Goal: Find specific fact: Find specific fact

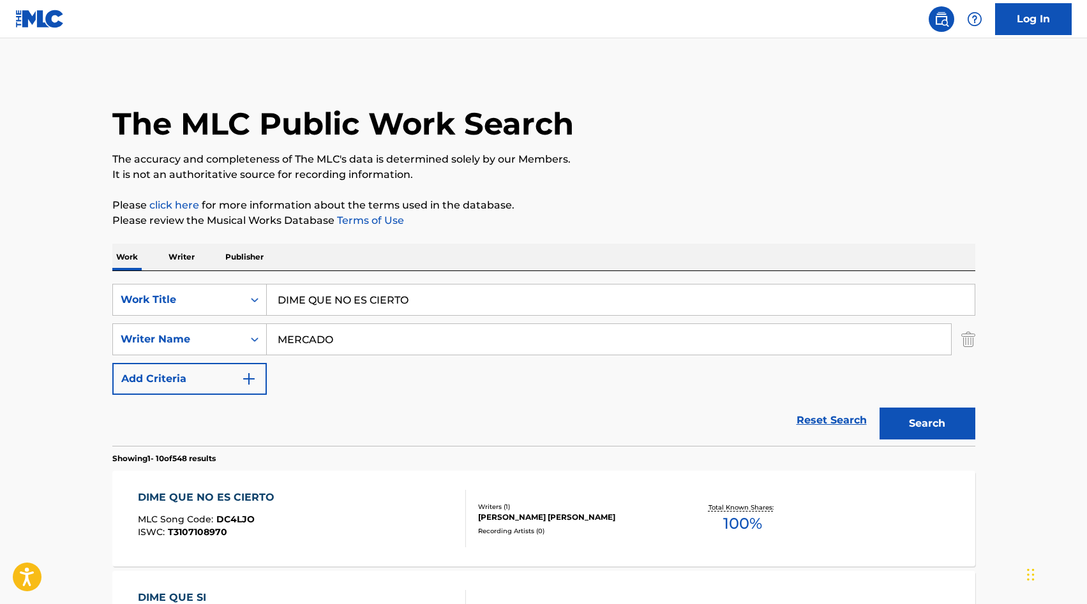
click at [302, 332] on input "MERCADO" at bounding box center [609, 339] width 684 height 31
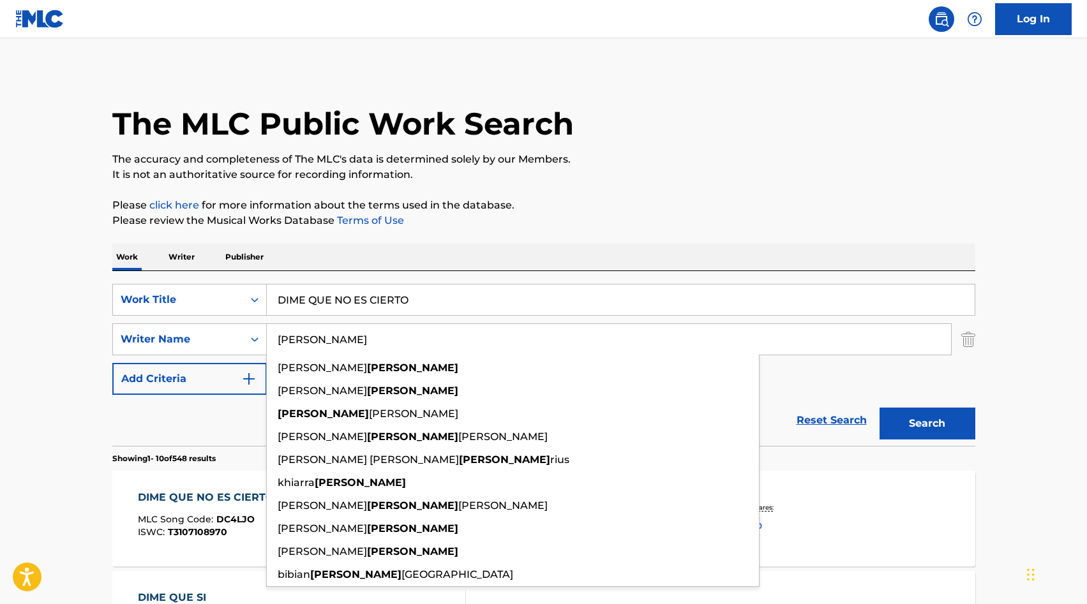
type input "[PERSON_NAME]"
click at [315, 313] on input "DIME QUE NO ES CIERTO" at bounding box center [621, 300] width 708 height 31
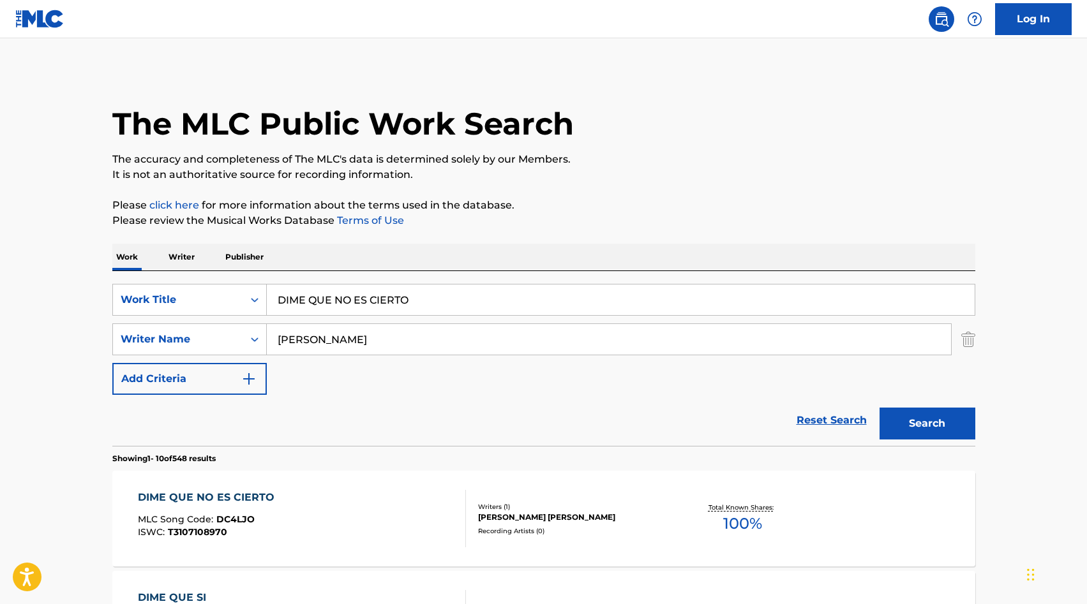
click at [315, 313] on input "DIME QUE NO ES CIERTO" at bounding box center [621, 300] width 708 height 31
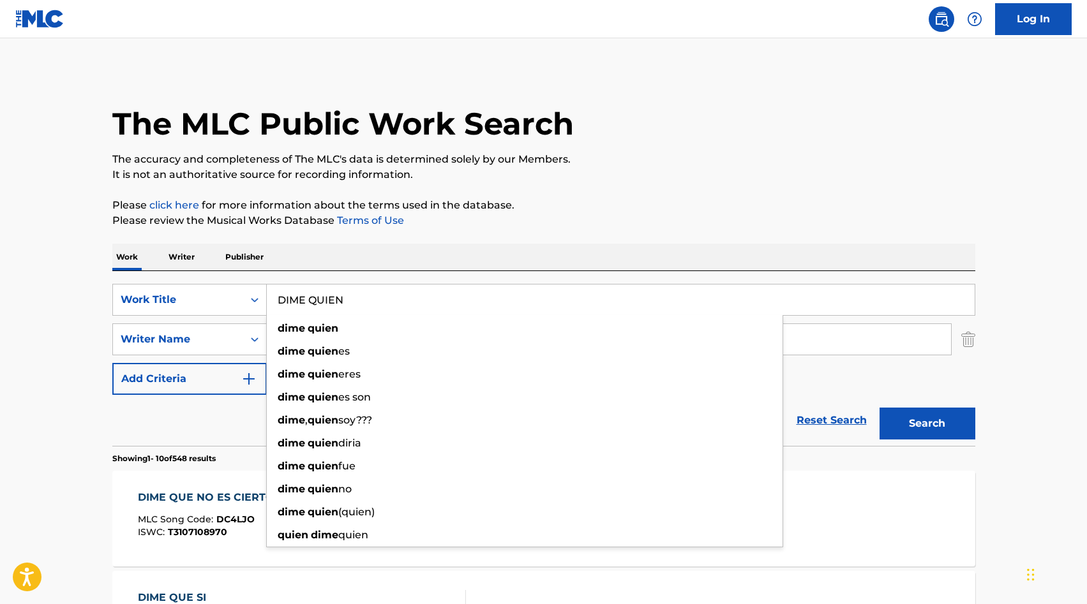
type input "DIME QUIEN"
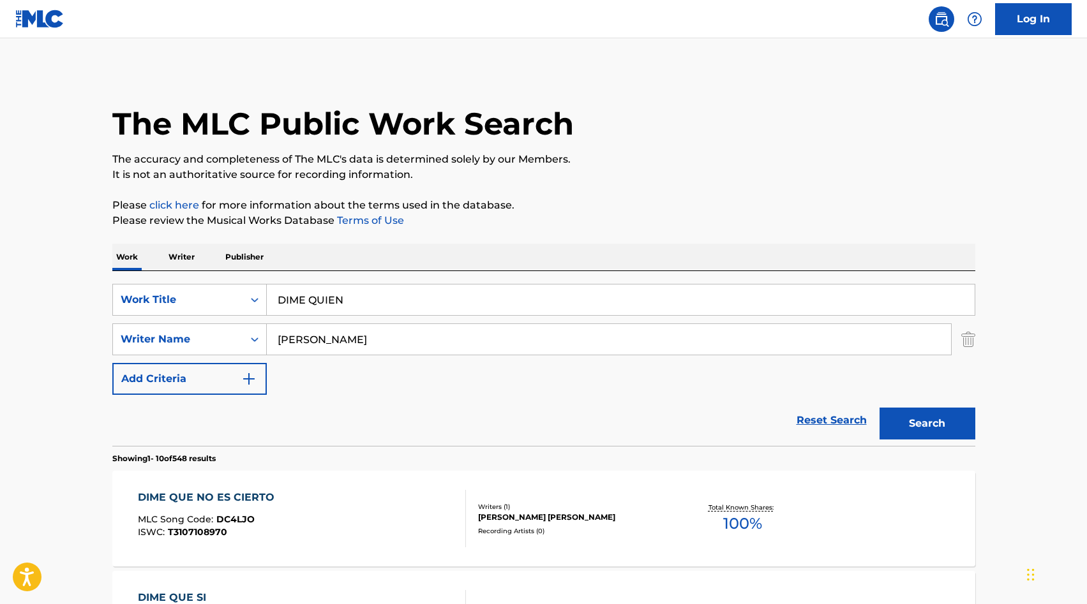
click at [939, 415] on button "Search" at bounding box center [927, 424] width 96 height 32
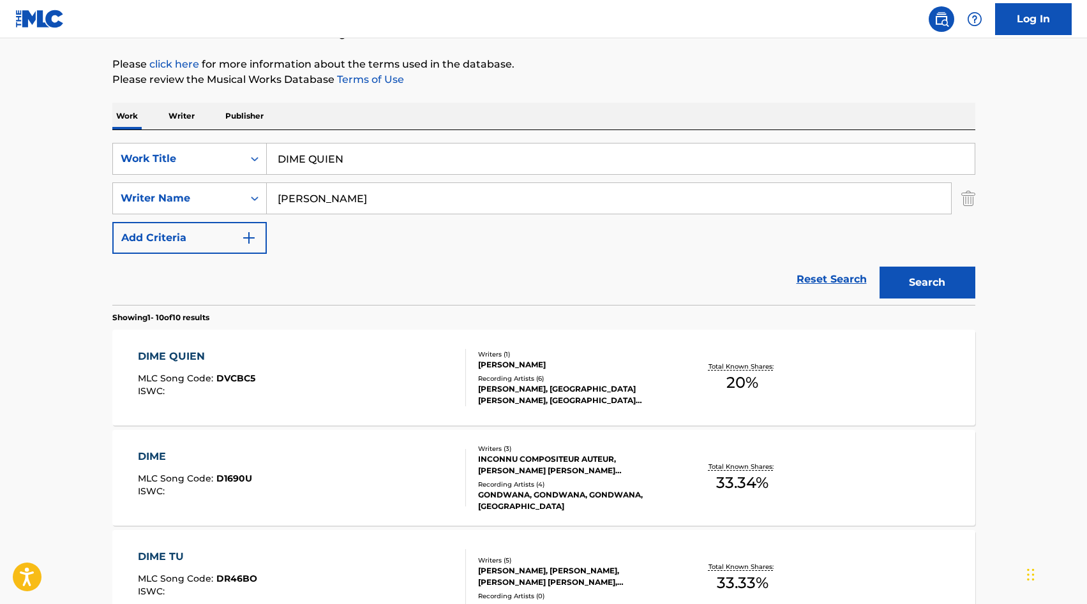
scroll to position [142, 0]
click at [430, 361] on div "DIME QUIEN MLC Song Code : DVCBC5 ISWC :" at bounding box center [302, 376] width 328 height 57
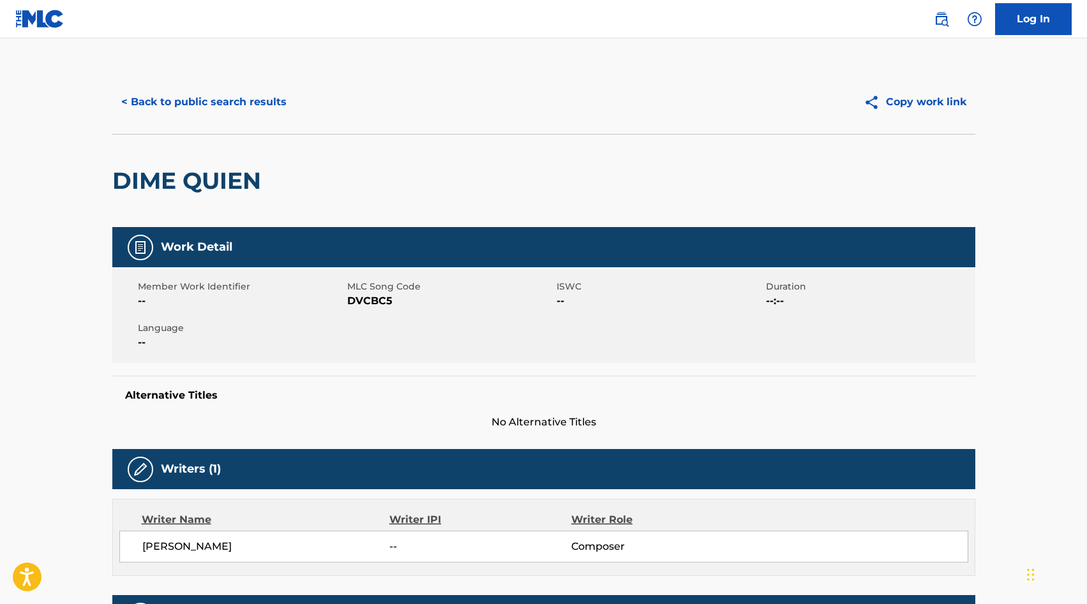
scroll to position [17, 0]
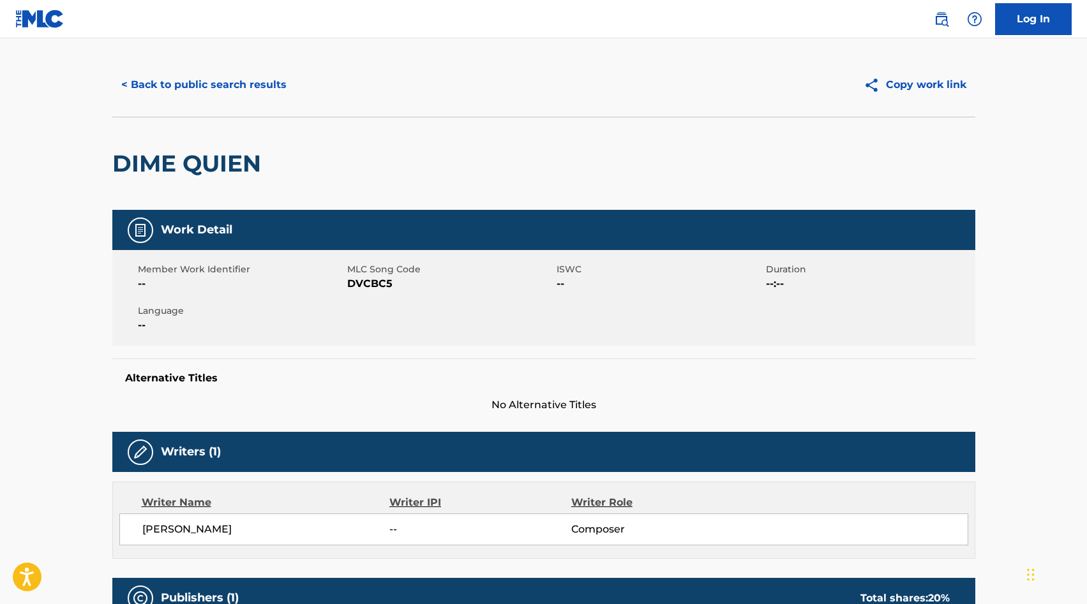
click at [357, 288] on span "DVCBC5" at bounding box center [450, 283] width 206 height 15
copy span "DVCBC5"
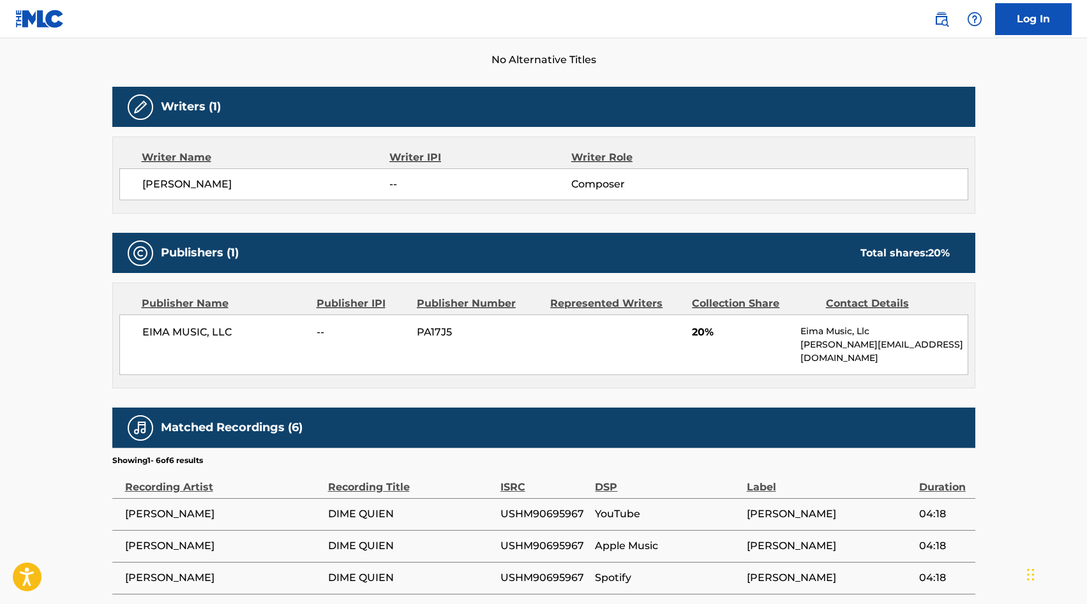
scroll to position [363, 0]
